Goal: Find specific page/section: Find specific page/section

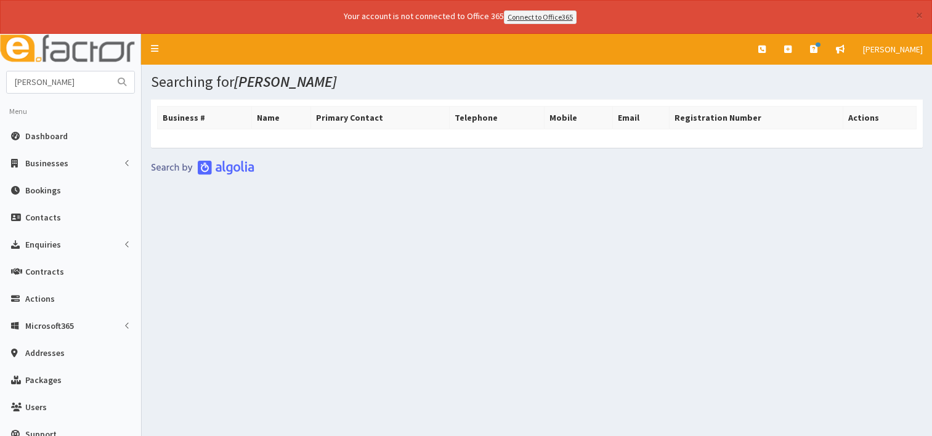
click at [0, 94] on html "× Your account is not connected to Office 365 Connect to Office365 E Toggle nav…" at bounding box center [466, 235] width 932 height 470
type input "ozlam sit"
click at [110, 71] on button "submit" at bounding box center [122, 82] width 25 height 22
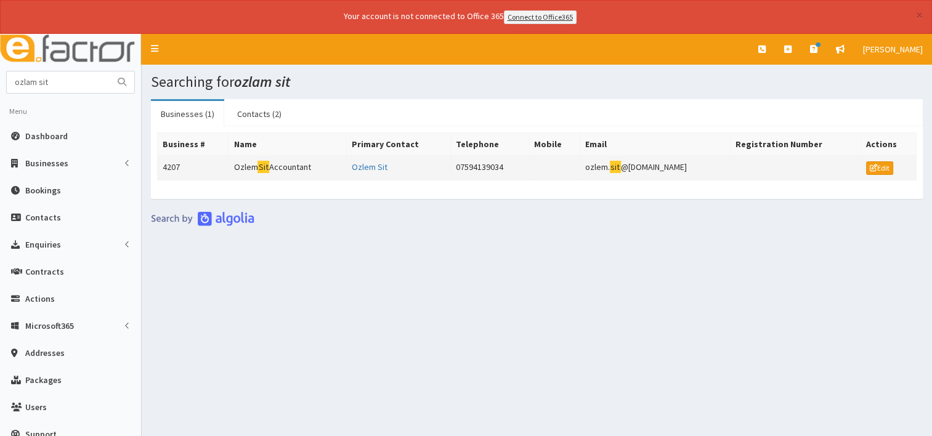
click at [292, 165] on td "Ozlem Sit Accountant" at bounding box center [287, 167] width 118 height 25
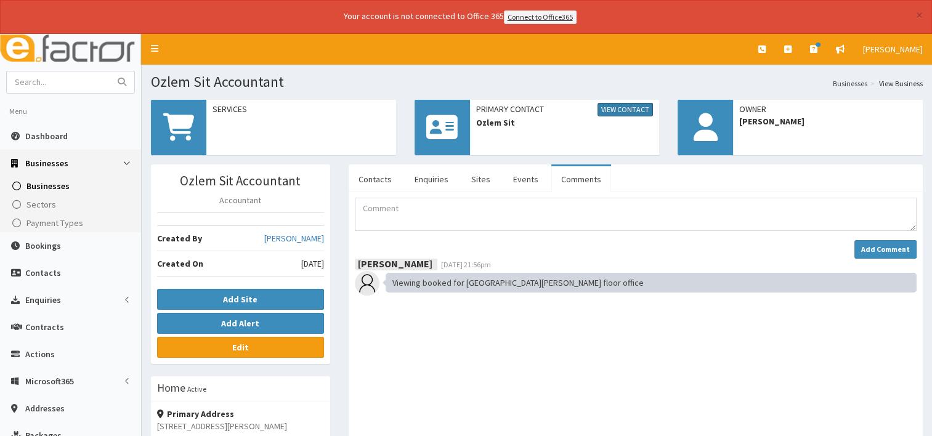
click at [624, 111] on link "View Contact" at bounding box center [624, 110] width 55 height 14
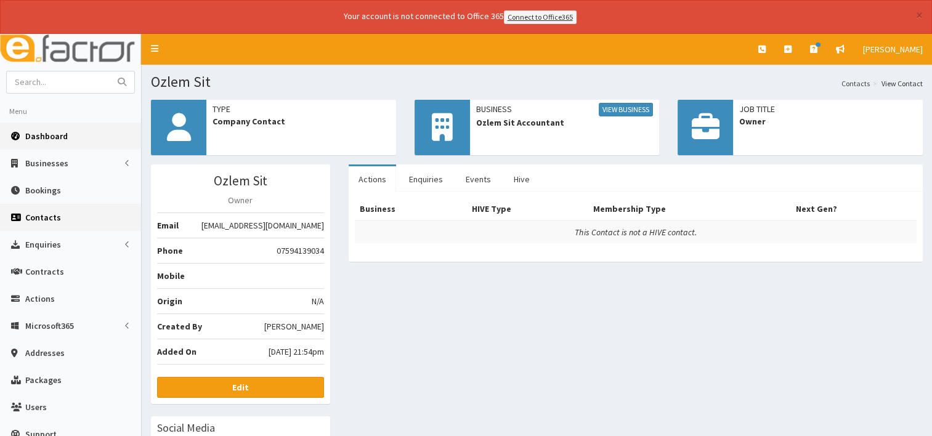
click at [54, 138] on span "Dashboard" at bounding box center [46, 136] width 42 height 11
